Goal: Task Accomplishment & Management: Complete application form

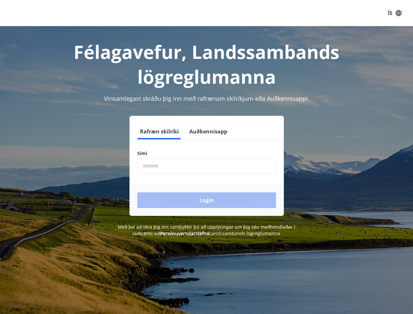
click at [206, 157] on div "Sími ​" at bounding box center [206, 162] width 139 height 24
click at [395, 13] on button "ÍS" at bounding box center [394, 13] width 21 height 12
click at [207, 166] on input "phone" at bounding box center [206, 166] width 139 height 16
click at [175, 233] on link "Persónuverndarstefna" at bounding box center [184, 233] width 49 height 6
